Goal: Task Accomplishment & Management: Manage account settings

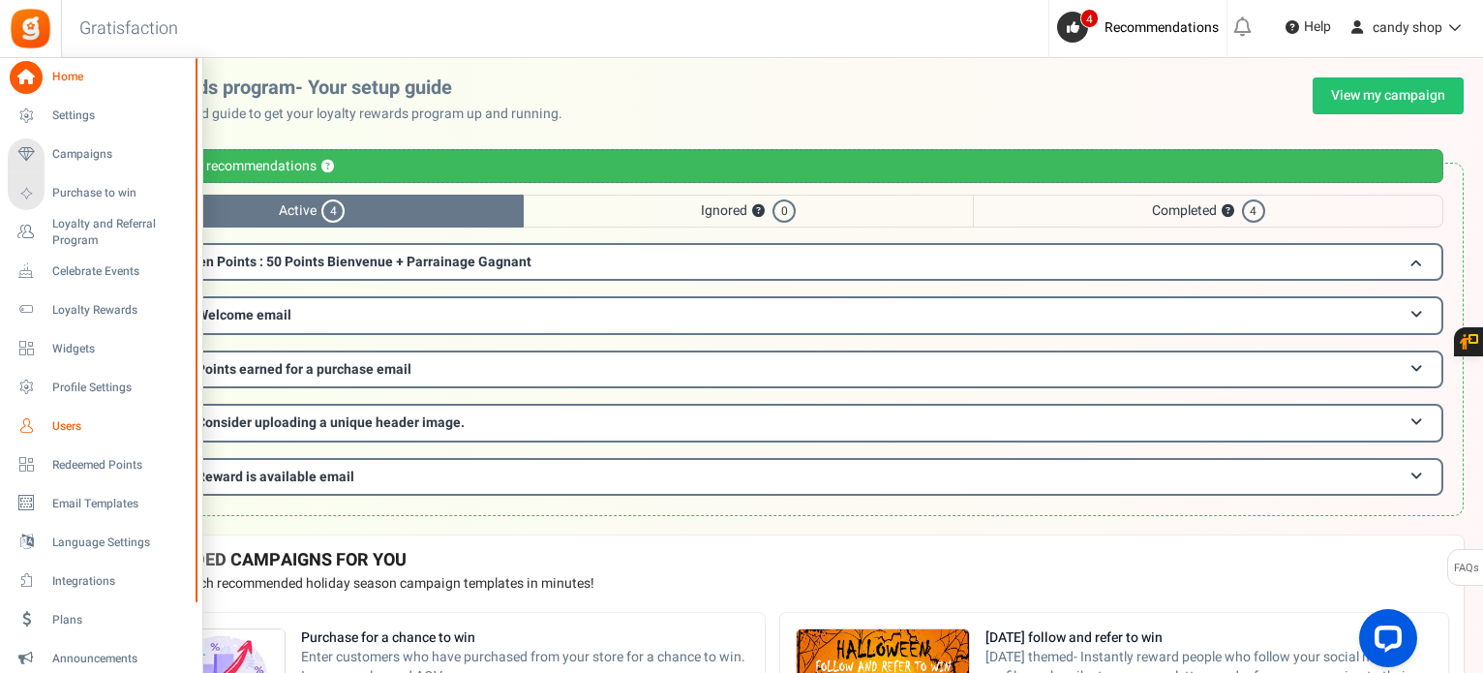
click at [81, 421] on span "Users" at bounding box center [120, 426] width 136 height 16
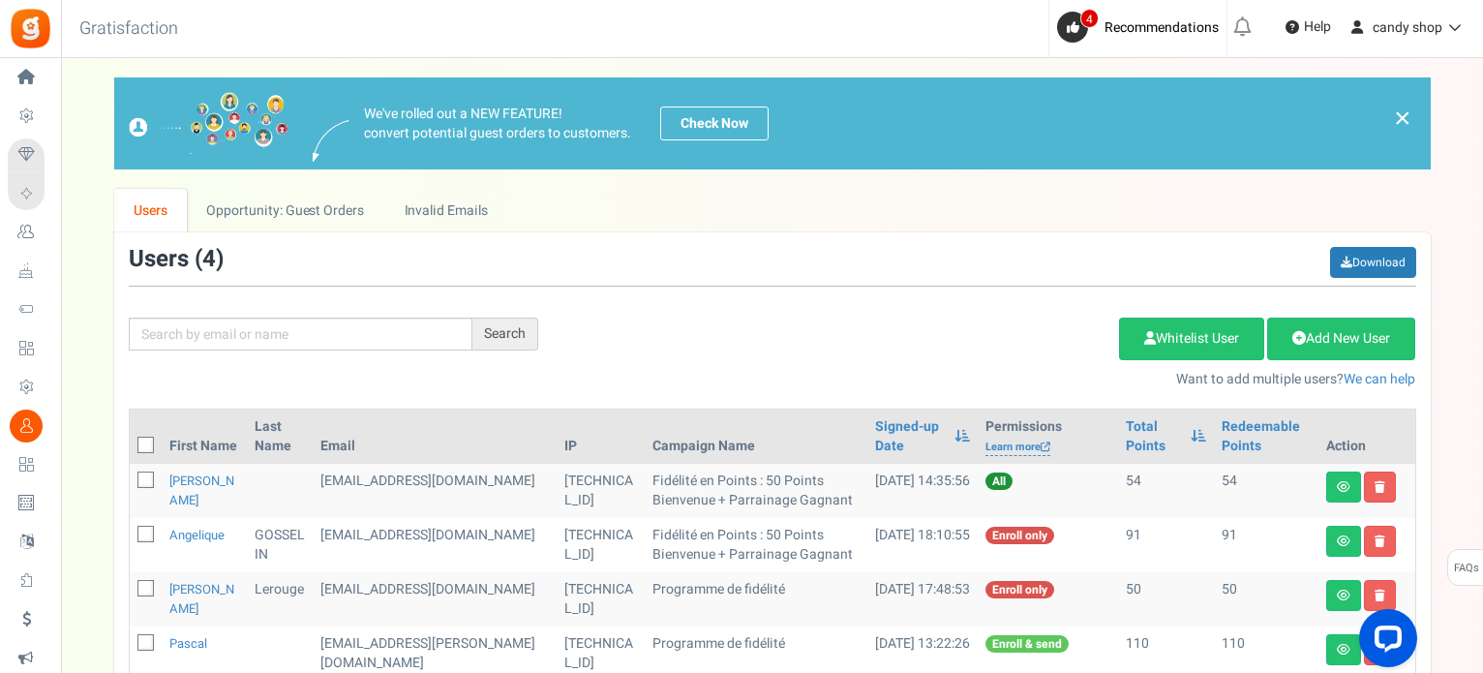
scroll to position [97, 0]
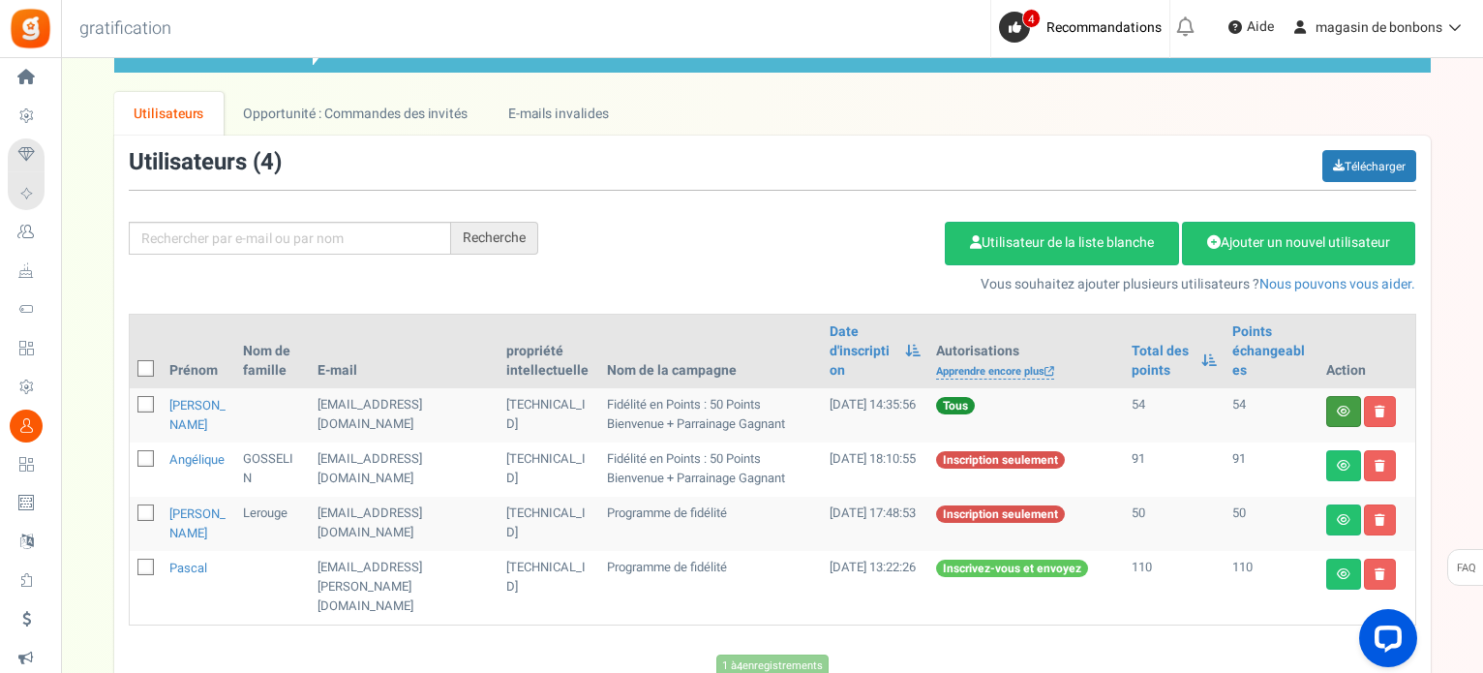
click at [1334, 398] on link at bounding box center [1344, 411] width 35 height 31
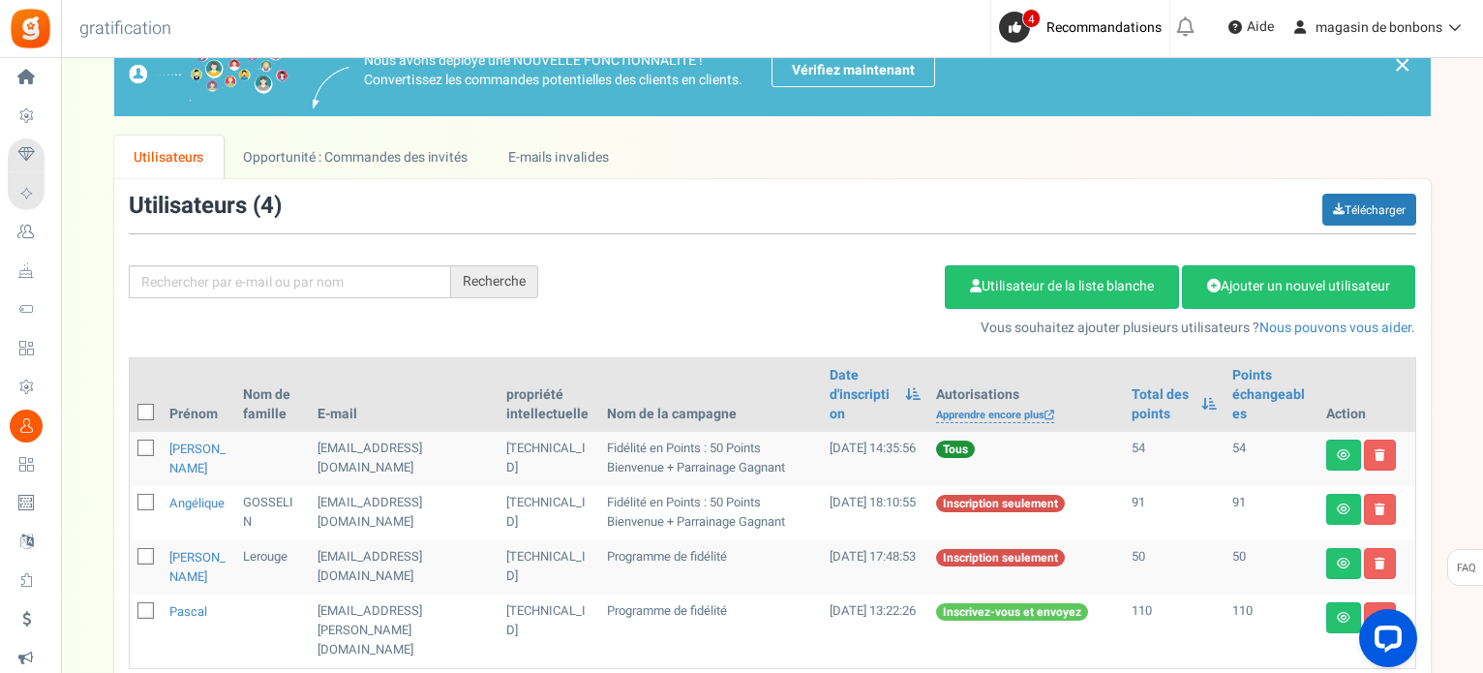
scroll to position [97, 0]
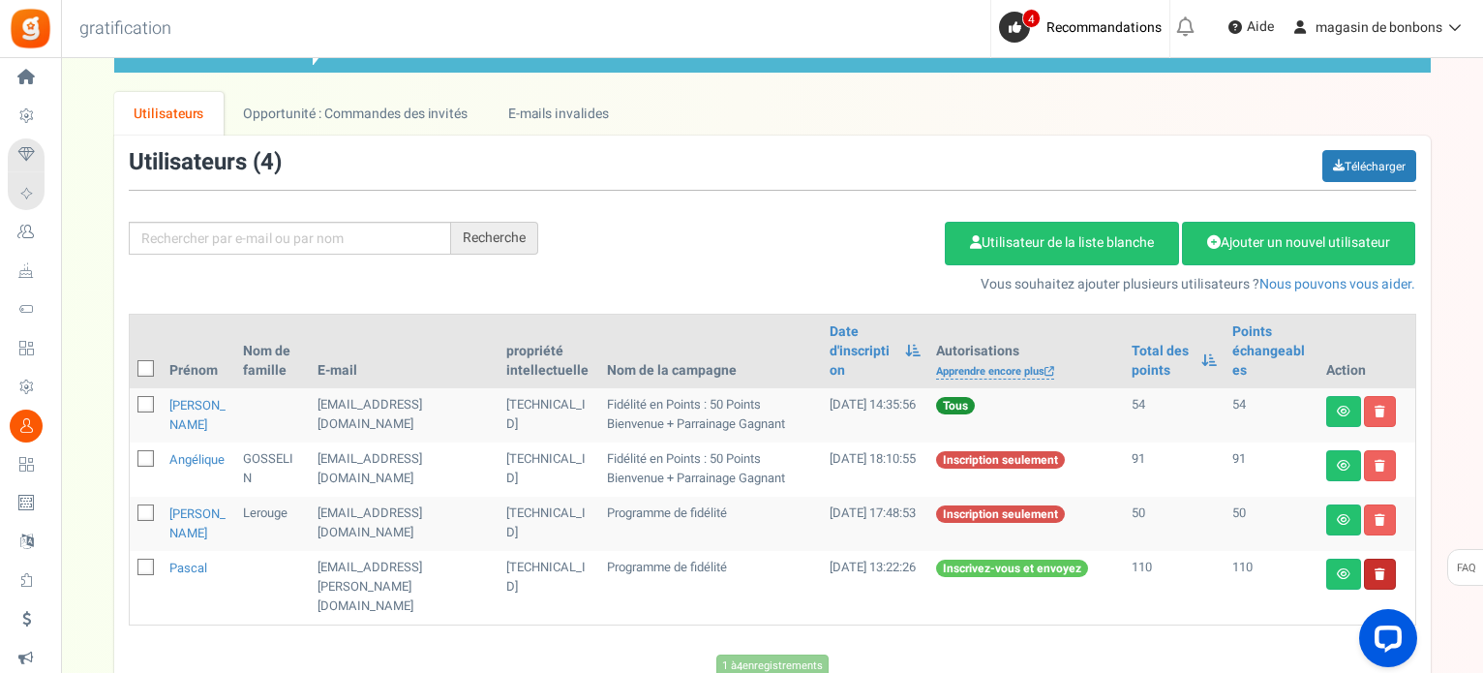
click at [1385, 559] on link at bounding box center [1380, 574] width 32 height 31
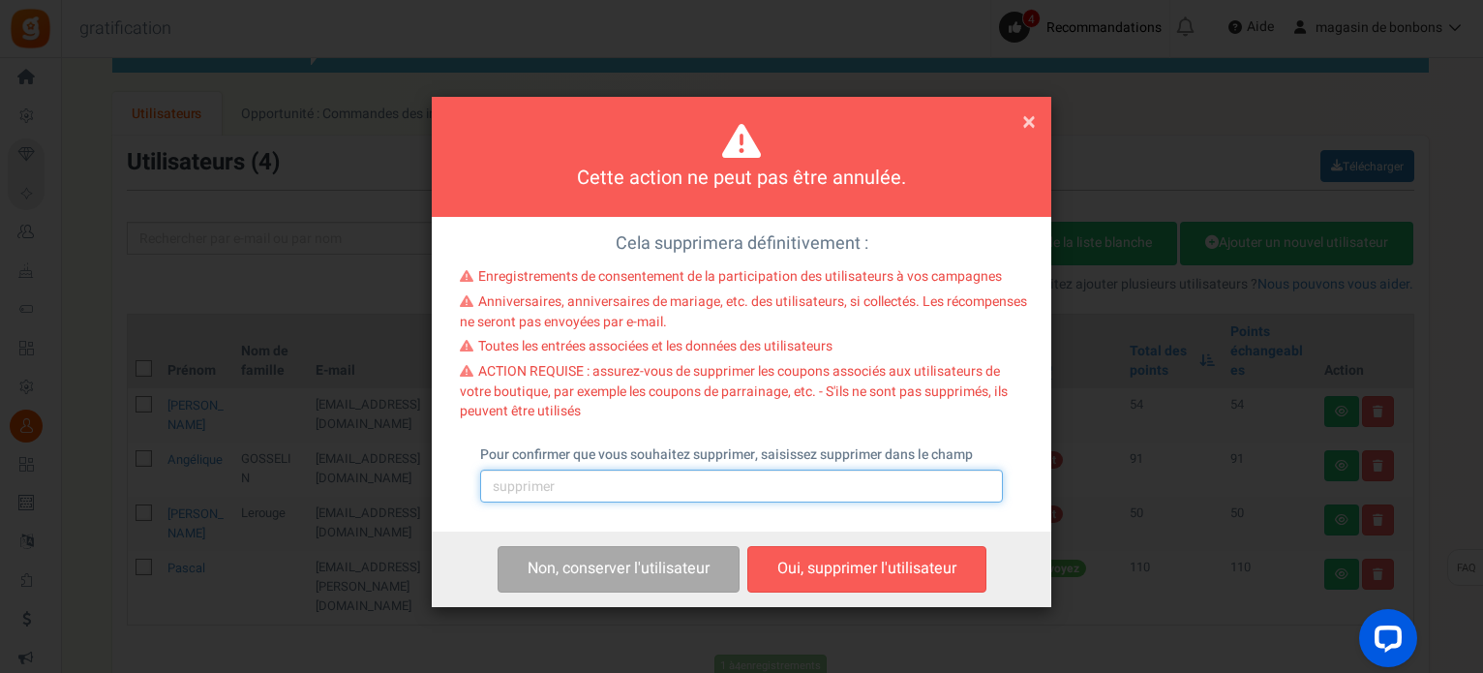
click at [557, 495] on input "text" at bounding box center [741, 486] width 523 height 33
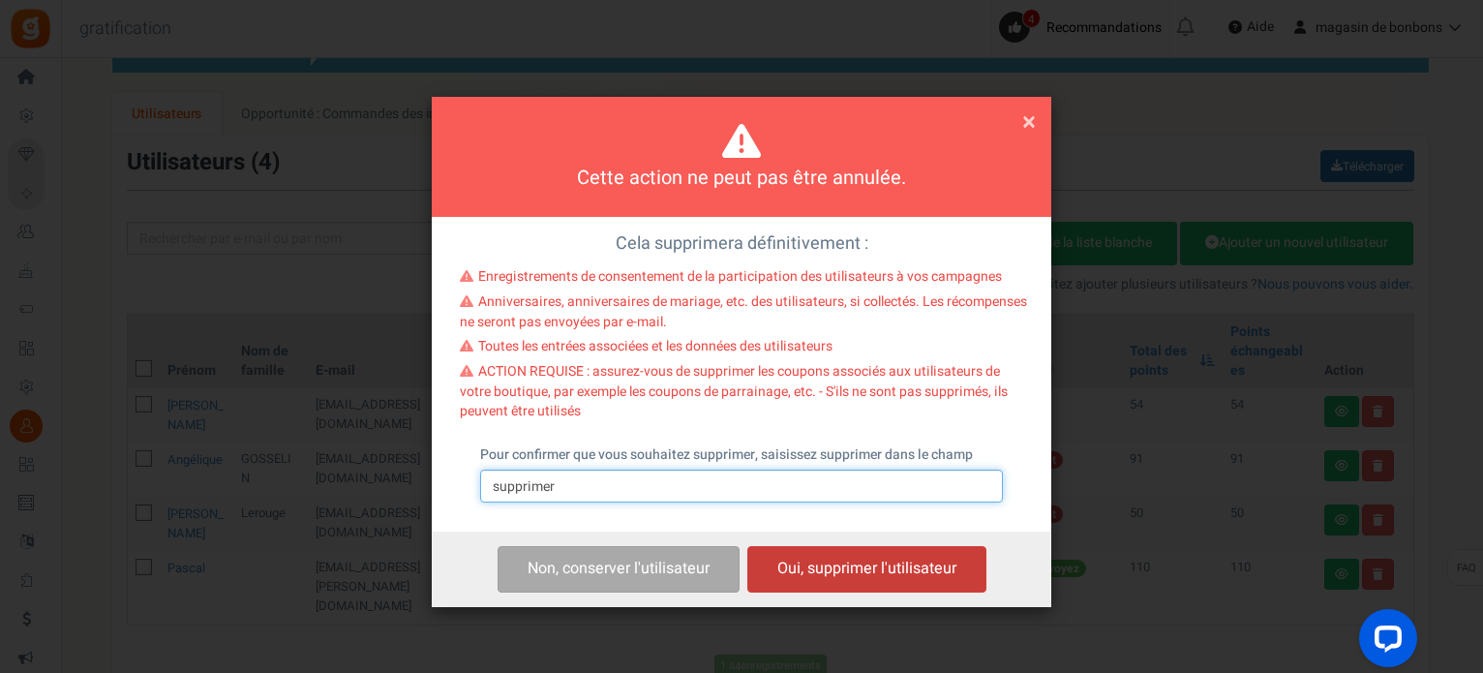
type input "supprimer"
click at [809, 558] on button "Oui, supprimer l'utilisateur" at bounding box center [867, 569] width 239 height 46
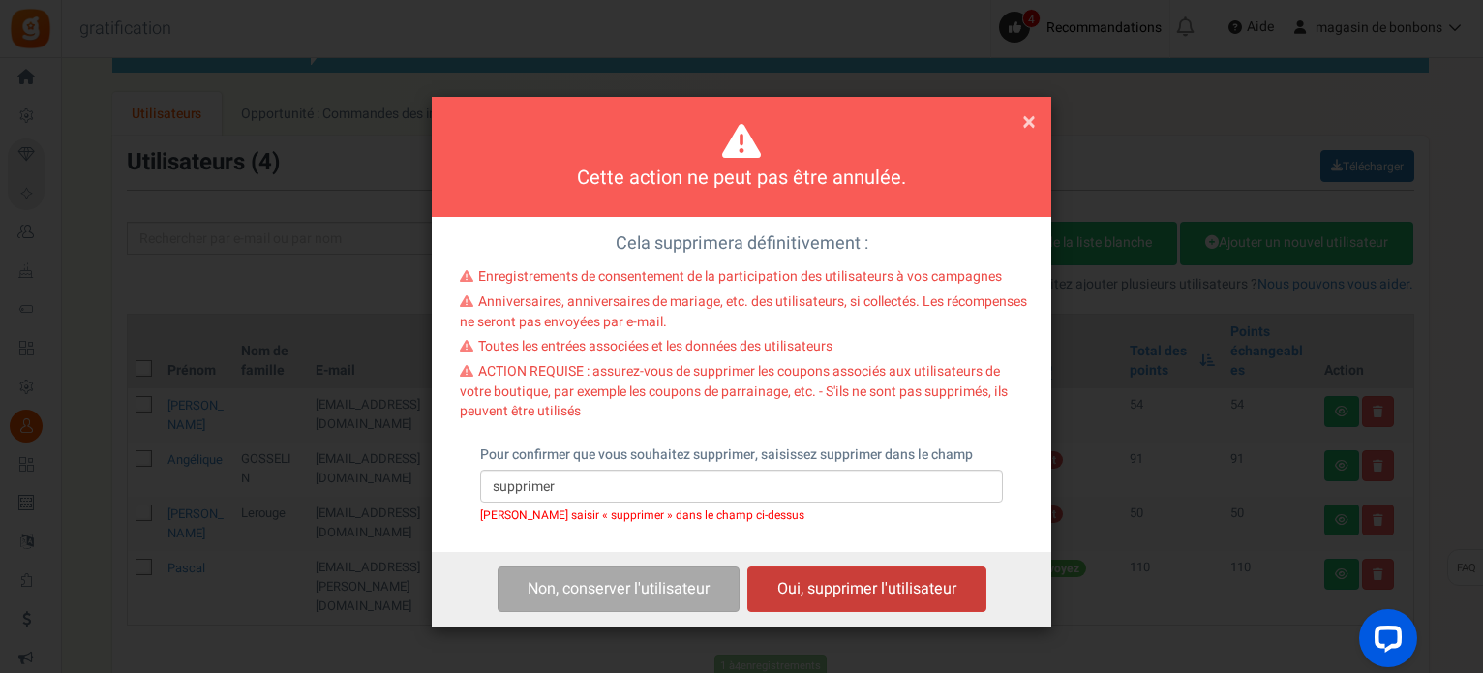
click at [802, 576] on button "Oui, supprimer l'utilisateur" at bounding box center [867, 589] width 239 height 46
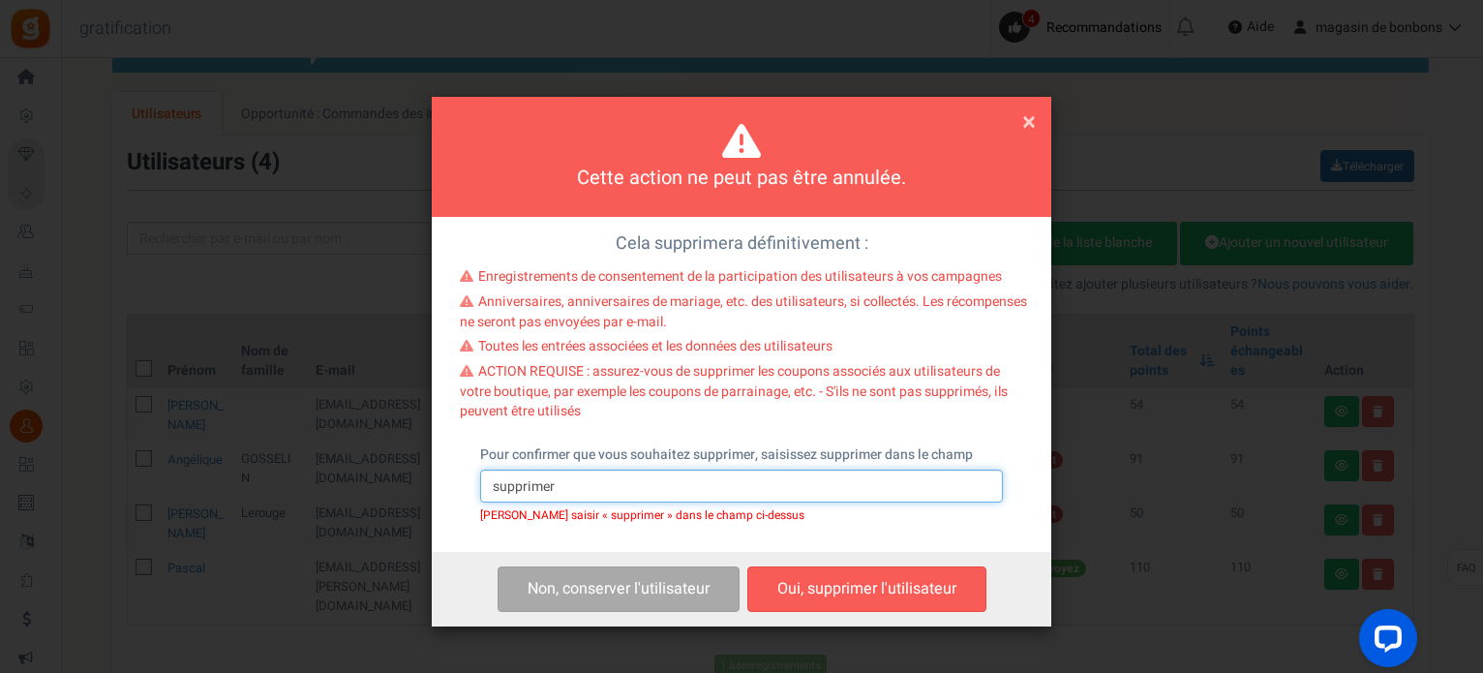
click at [589, 484] on input "supprimer" at bounding box center [741, 486] width 523 height 33
click at [1026, 115] on font "×" at bounding box center [1030, 122] width 14 height 37
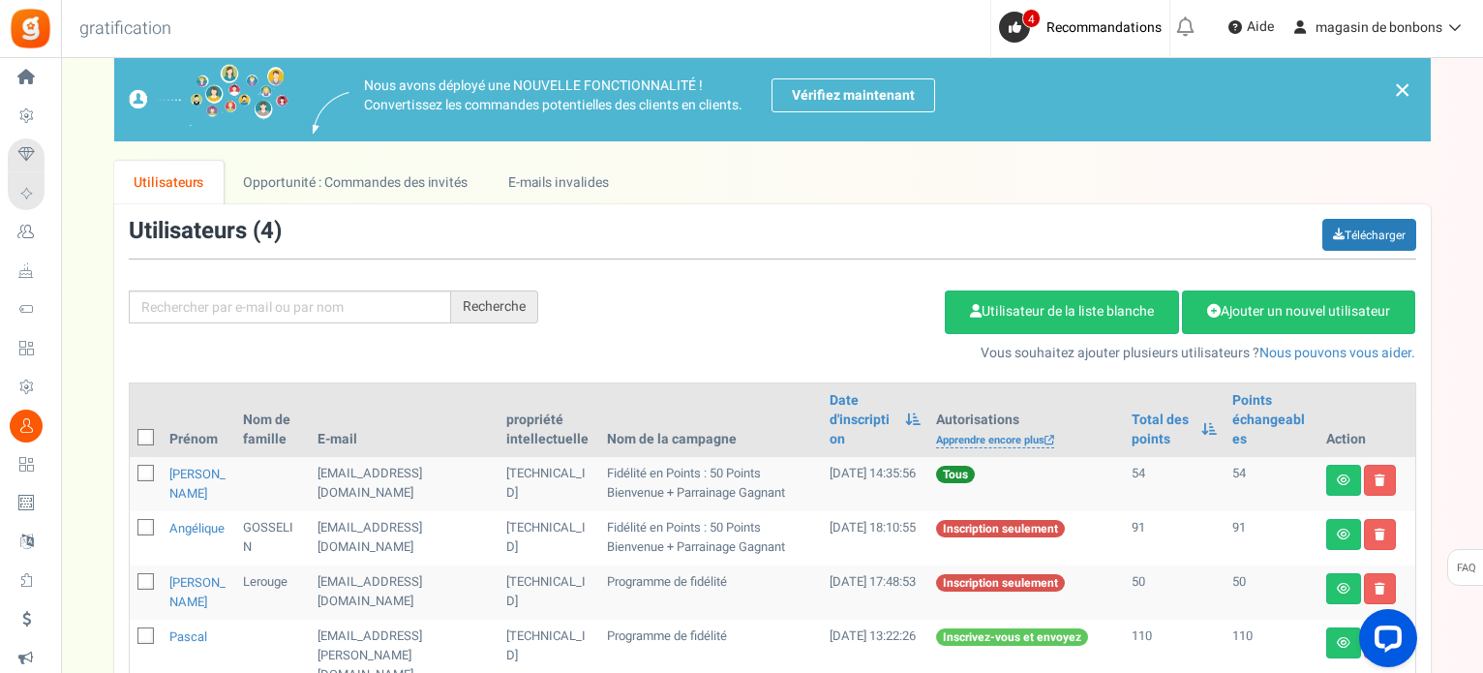
scroll to position [0, 0]
